Goal: Find specific page/section: Find specific page/section

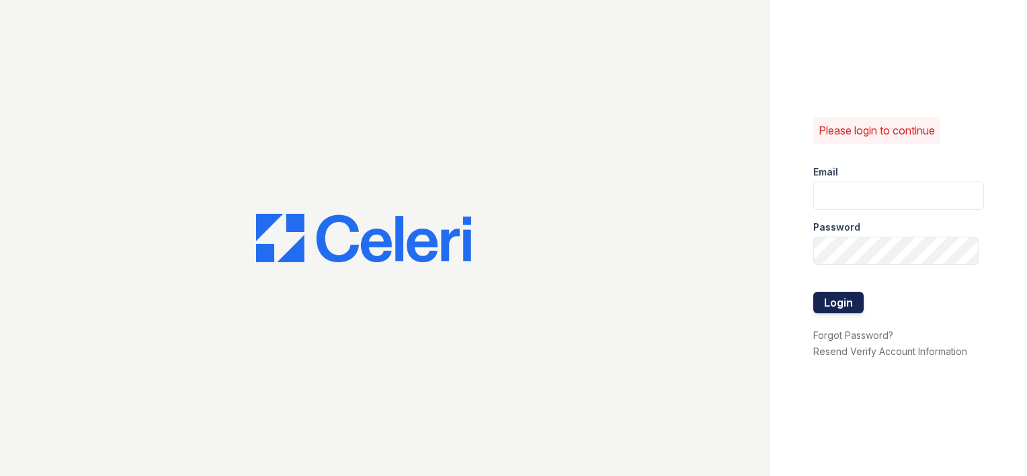
type input "[EMAIL_ADDRESS][DOMAIN_NAME]"
click at [841, 299] on button "Login" at bounding box center [839, 303] width 50 height 22
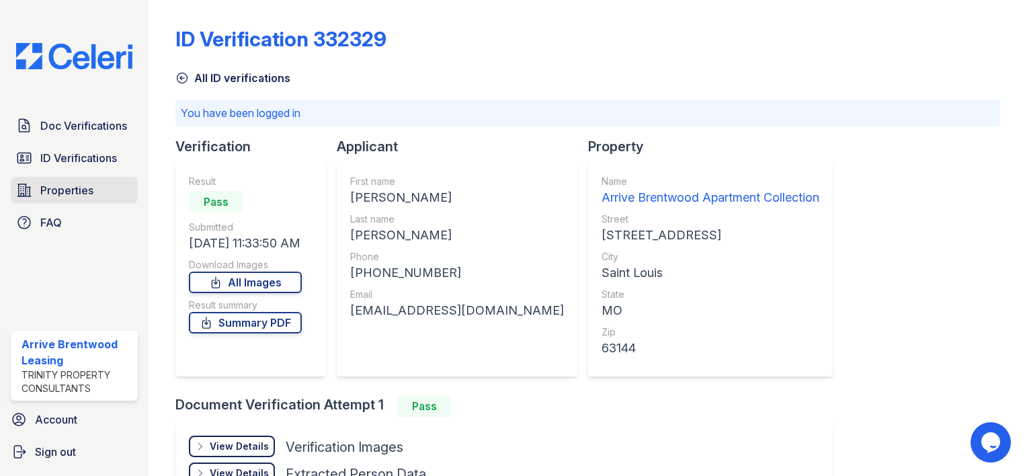
click at [81, 187] on span "Properties" at bounding box center [66, 190] width 53 height 16
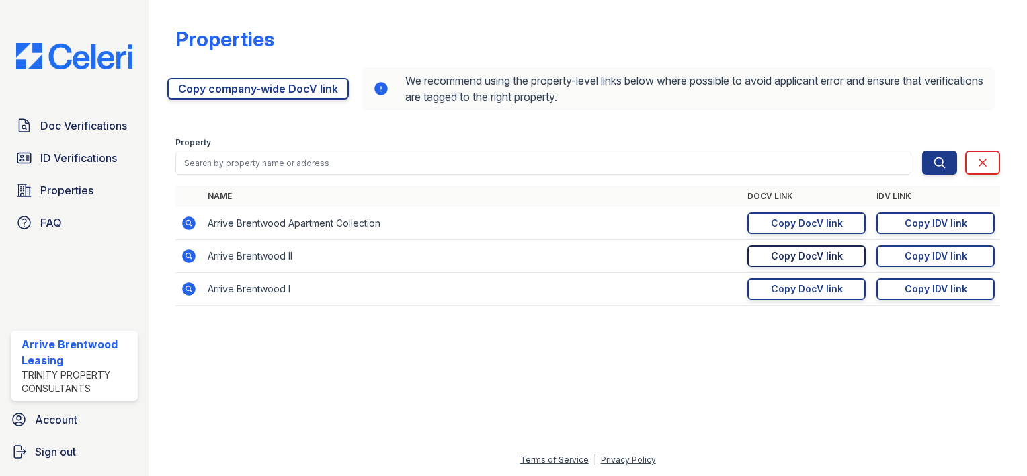
click at [829, 258] on div "Copy DocV link" at bounding box center [807, 255] width 72 height 13
